Goal: Use online tool/utility: Utilize a website feature to perform a specific function

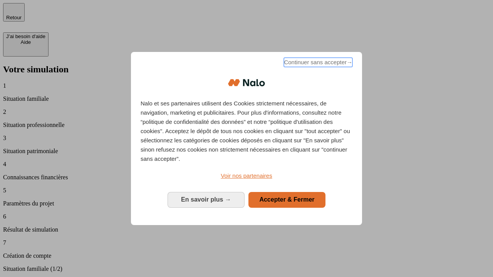
click at [317, 64] on span "Continuer sans accepter →" at bounding box center [318, 62] width 69 height 9
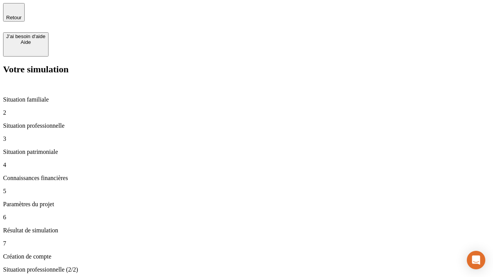
type input "30 000"
type input "0"
type input "1 000"
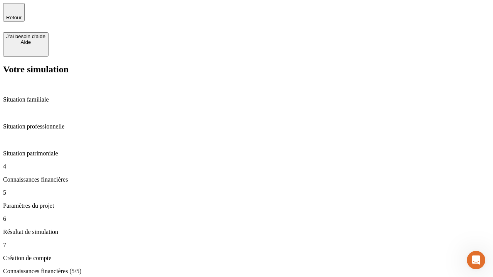
type input "40"
type input "64"
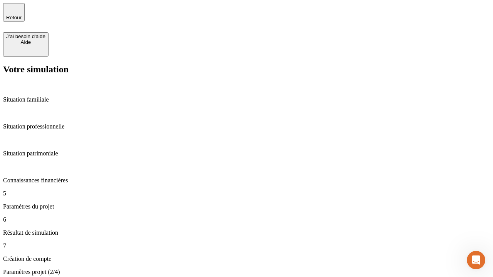
type input "200 000"
type input "640"
